Goal: Task Accomplishment & Management: Complete application form

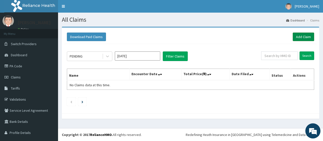
click at [296, 37] on link "Add Claim" at bounding box center [303, 37] width 21 height 9
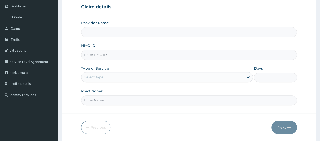
scroll to position [50, 0]
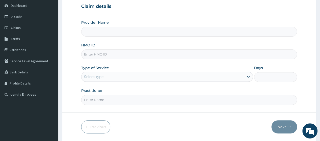
click at [106, 54] on input "HMO ID" at bounding box center [189, 55] width 216 height 10
click at [69, 34] on form "Step 1 of 2 Claim details Provider Name HMO ID Type of Service Select type Days…" at bounding box center [189, 59] width 254 height 164
click at [40, 28] on link "Claims" at bounding box center [29, 27] width 58 height 11
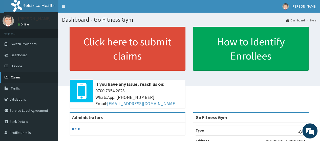
click at [25, 80] on link "Claims" at bounding box center [29, 77] width 58 height 11
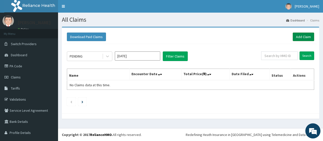
click at [300, 38] on link "Add Claim" at bounding box center [303, 37] width 21 height 9
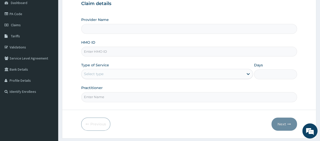
scroll to position [64, 0]
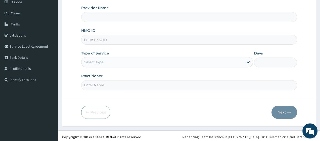
click at [122, 41] on input "HMO ID" at bounding box center [189, 40] width 216 height 10
type input "Go Fitness Gym"
type input "1"
type input "WAB/10016/A"
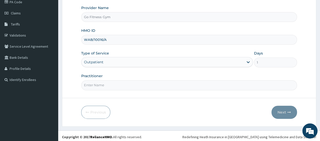
click at [106, 81] on input "Practitioner" at bounding box center [189, 85] width 216 height 10
type input "[GEOGRAPHIC_DATA]"
click at [285, 111] on button "Next" at bounding box center [284, 112] width 26 height 13
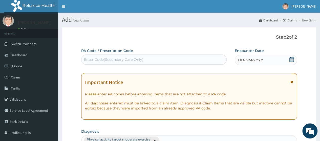
click at [145, 60] on div "Enter Code(Secondary Care Only)" at bounding box center [153, 60] width 145 height 8
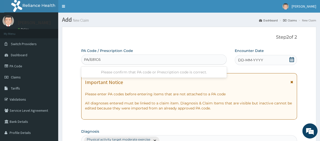
type input "PA/E81C6B"
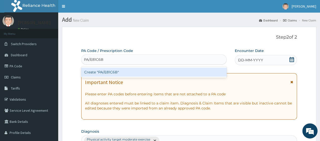
click at [146, 72] on div "Create "PA/E81C6B"" at bounding box center [153, 72] width 145 height 9
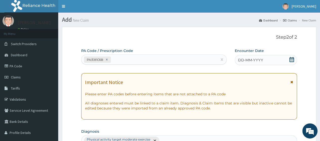
click at [291, 60] on icon at bounding box center [291, 59] width 5 height 5
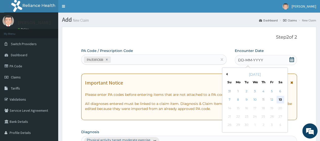
click at [279, 98] on div "13" at bounding box center [280, 100] width 8 height 8
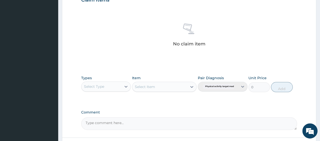
scroll to position [222, 0]
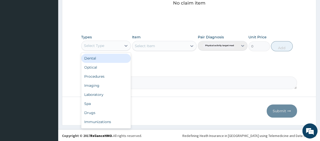
click at [119, 45] on div "Select Type" at bounding box center [101, 46] width 40 height 8
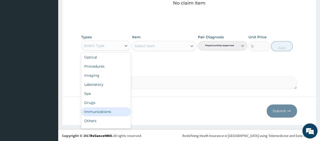
scroll to position [17, 0]
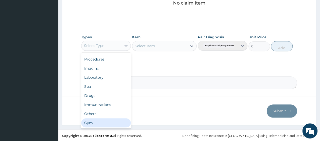
click at [110, 122] on div "Gym" at bounding box center [106, 123] width 50 height 9
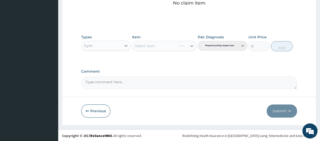
click at [166, 44] on div "Select Item" at bounding box center [164, 46] width 65 height 10
click at [166, 44] on div "Select Item" at bounding box center [159, 46] width 55 height 8
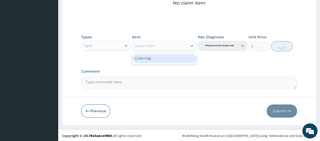
click at [163, 58] on div "GYM FEE" at bounding box center [164, 58] width 65 height 9
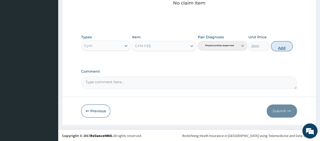
click at [283, 47] on button "Add" at bounding box center [281, 46] width 21 height 10
type input "0"
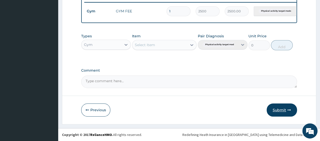
click at [279, 109] on button "Submit" at bounding box center [281, 110] width 30 height 13
